Goal: Transaction & Acquisition: Purchase product/service

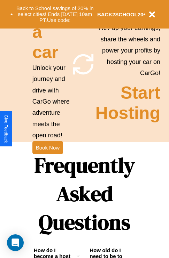
scroll to position [844, 0]
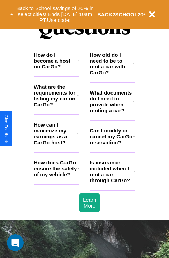
click at [56, 70] on h3 "How do I become a host on CarGo?" at bounding box center [55, 61] width 43 height 18
click at [78, 136] on icon at bounding box center [78, 134] width 2 height 6
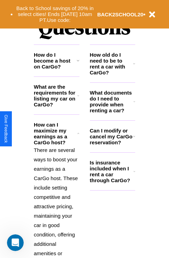
click at [134, 104] on icon at bounding box center [134, 102] width 2 height 6
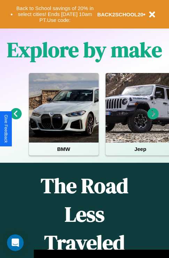
scroll to position [107, 0]
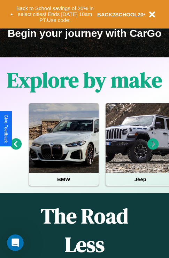
click at [16, 149] on icon at bounding box center [15, 144] width 11 height 11
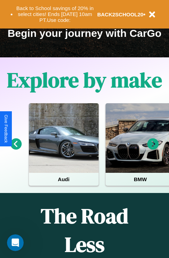
click at [153, 149] on icon at bounding box center [152, 144] width 11 height 11
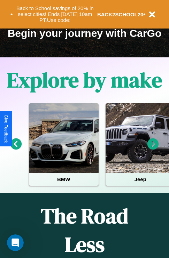
click at [153, 149] on icon at bounding box center [152, 144] width 11 height 11
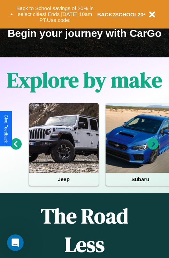
click at [153, 149] on icon at bounding box center [152, 144] width 11 height 11
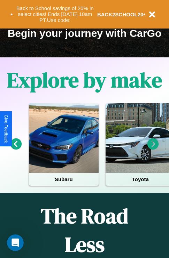
click at [153, 149] on icon at bounding box center [152, 144] width 11 height 11
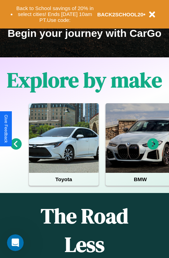
click at [153, 149] on icon at bounding box center [152, 144] width 11 height 11
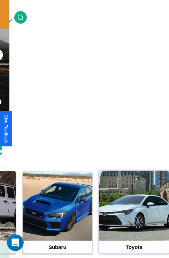
click at [134, 217] on div at bounding box center [134, 206] width 70 height 70
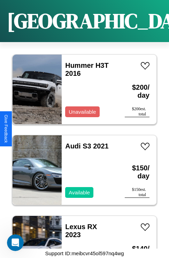
scroll to position [10364, 0]
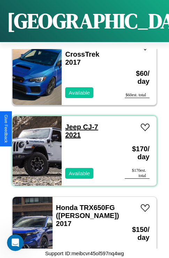
click at [71, 123] on link "Jeep CJ-7 2021" at bounding box center [81, 131] width 33 height 16
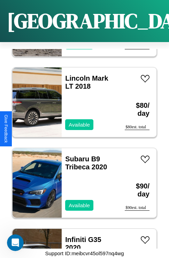
scroll to position [3257, 0]
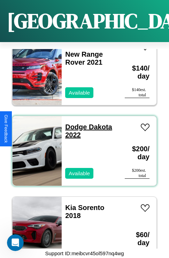
click at [74, 123] on link "Dodge Dakota 2022" at bounding box center [88, 131] width 47 height 16
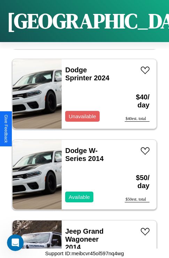
scroll to position [24, 0]
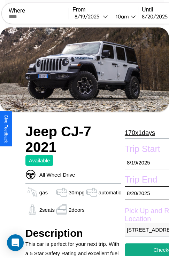
scroll to position [205, 22]
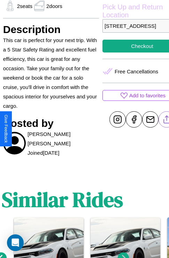
click at [166, 121] on line at bounding box center [166, 118] width 0 height 5
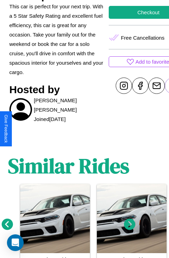
scroll to position [269, 10]
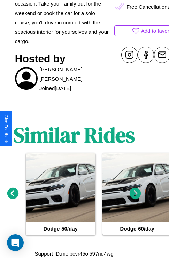
click at [135, 194] on icon at bounding box center [135, 193] width 11 height 11
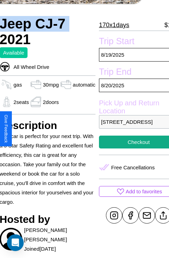
scroll to position [131, 29]
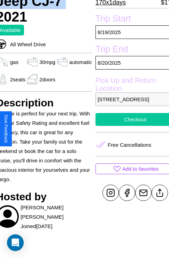
click at [129, 126] on button "Checkout" at bounding box center [134, 119] width 79 height 13
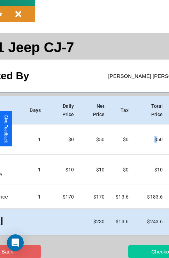
click at [135, 252] on button "Checkout" at bounding box center [162, 251] width 68 height 13
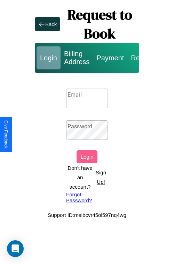
click at [87, 98] on input "Email" at bounding box center [87, 97] width 42 height 19
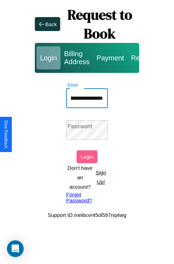
scroll to position [0, 29]
type input "**********"
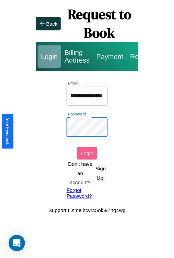
scroll to position [0, 0]
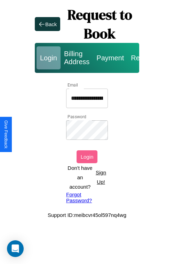
click at [87, 156] on button "Login" at bounding box center [87, 156] width 21 height 13
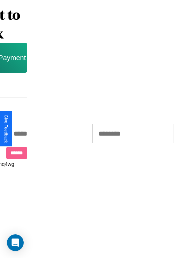
scroll to position [0, 118]
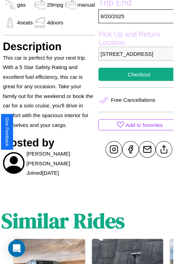
scroll to position [181, 24]
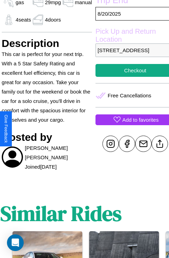
click at [129, 125] on p "Add to favorites" at bounding box center [140, 119] width 36 height 9
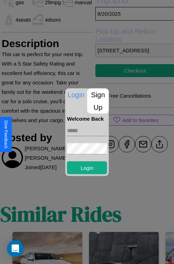
click at [87, 130] on input "text" at bounding box center [87, 130] width 40 height 11
type input "**********"
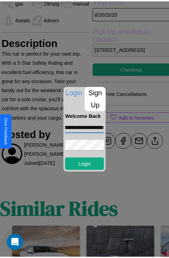
scroll to position [0, 0]
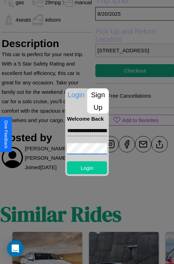
click at [87, 167] on button "Login" at bounding box center [87, 167] width 40 height 13
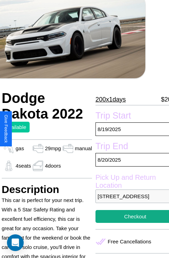
scroll to position [0, 24]
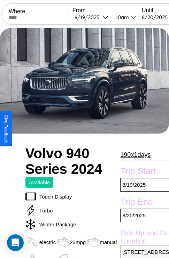
scroll to position [202, 28]
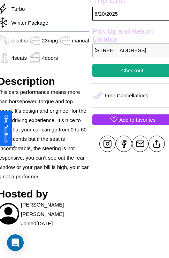
click at [129, 125] on p "Add to favorites" at bounding box center [137, 119] width 36 height 9
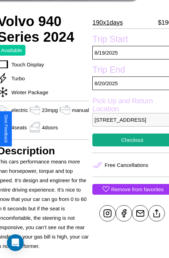
scroll to position [128, 28]
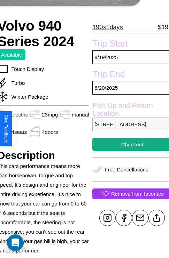
click at [129, 129] on p "[STREET_ADDRESS]" at bounding box center [131, 125] width 79 height 14
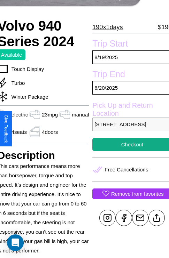
click at [129, 129] on p "[STREET_ADDRESS]" at bounding box center [131, 125] width 79 height 14
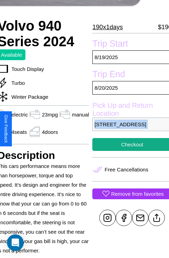
click at [129, 129] on p "[STREET_ADDRESS]" at bounding box center [131, 125] width 79 height 14
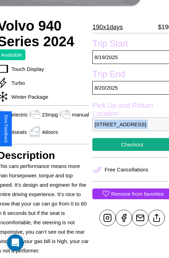
click at [129, 129] on p "[STREET_ADDRESS]" at bounding box center [131, 125] width 79 height 14
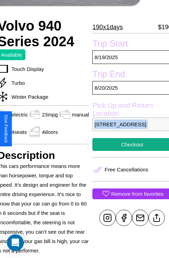
click at [129, 129] on p "[STREET_ADDRESS]" at bounding box center [131, 125] width 79 height 14
